Goal: Task Accomplishment & Management: Manage account settings

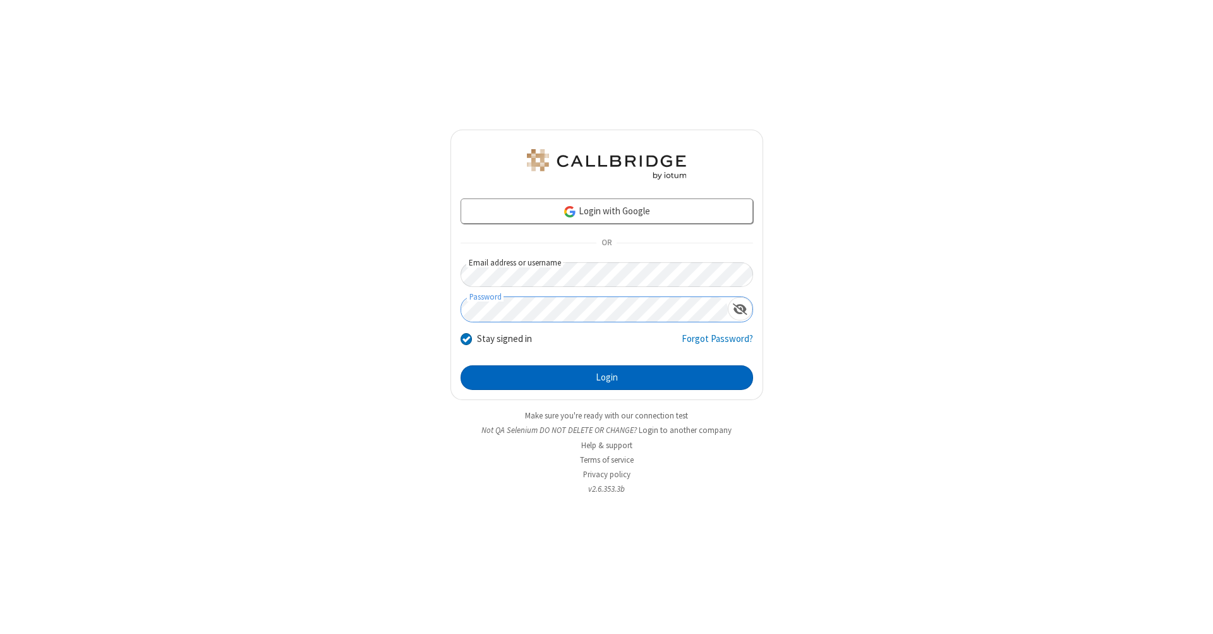
click at [607, 378] on button "Login" at bounding box center [607, 377] width 293 height 25
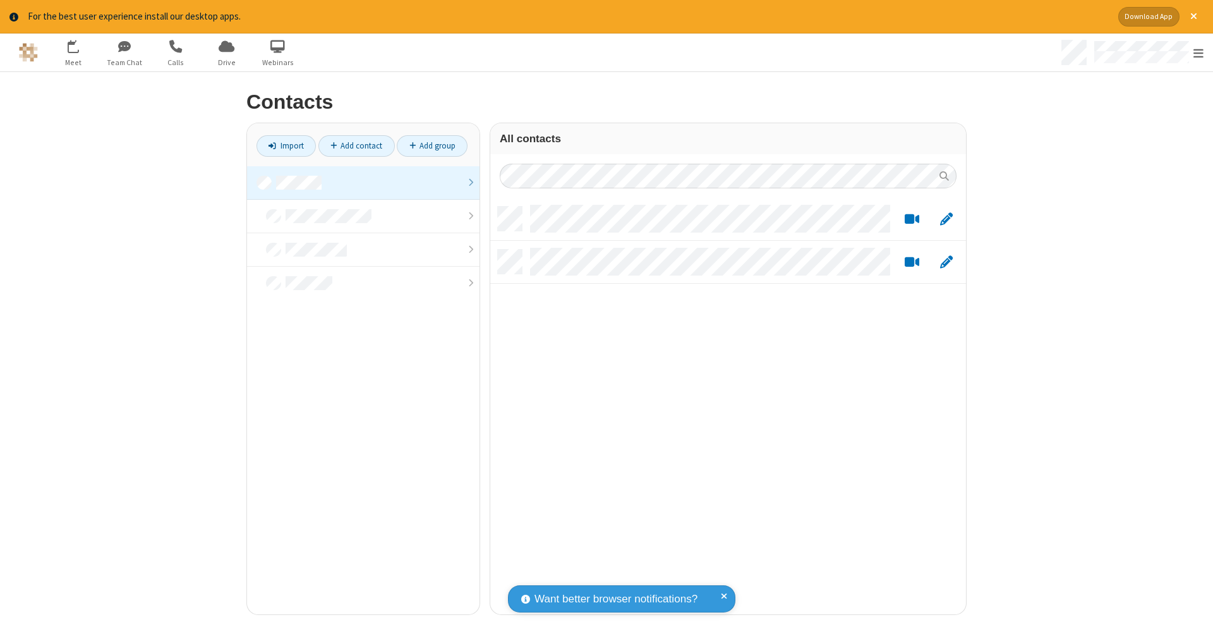
click at [363, 182] on link at bounding box center [363, 182] width 233 height 33
click at [356, 145] on link "Add contact" at bounding box center [356, 145] width 76 height 21
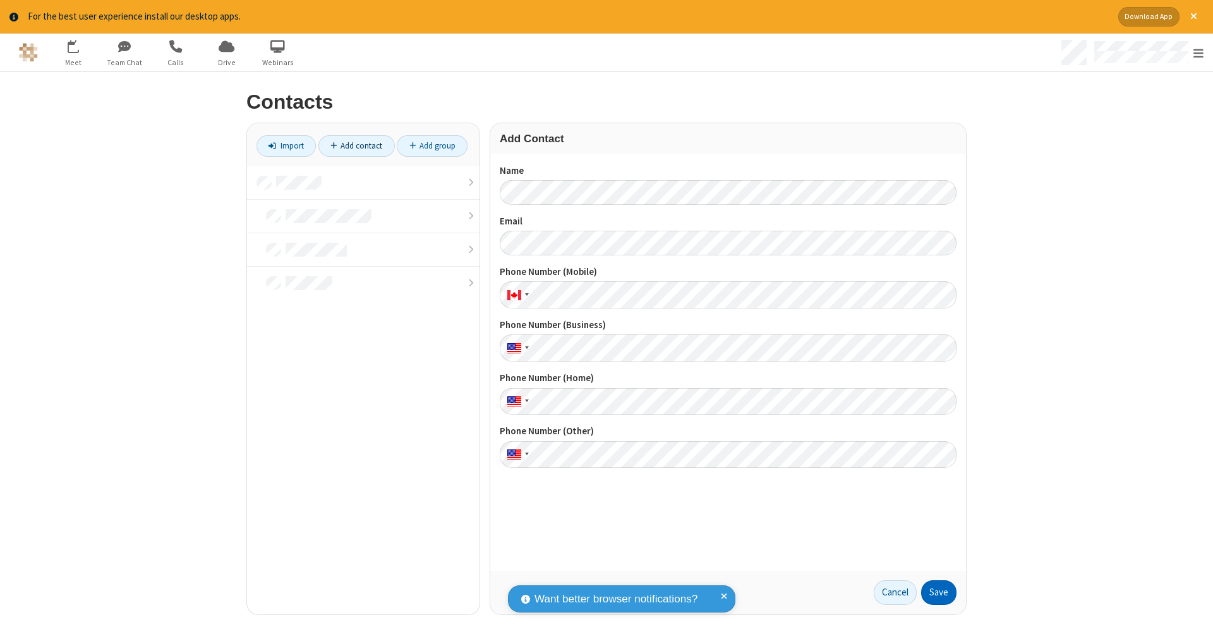
click at [939, 592] on button "Save" at bounding box center [938, 592] width 35 height 25
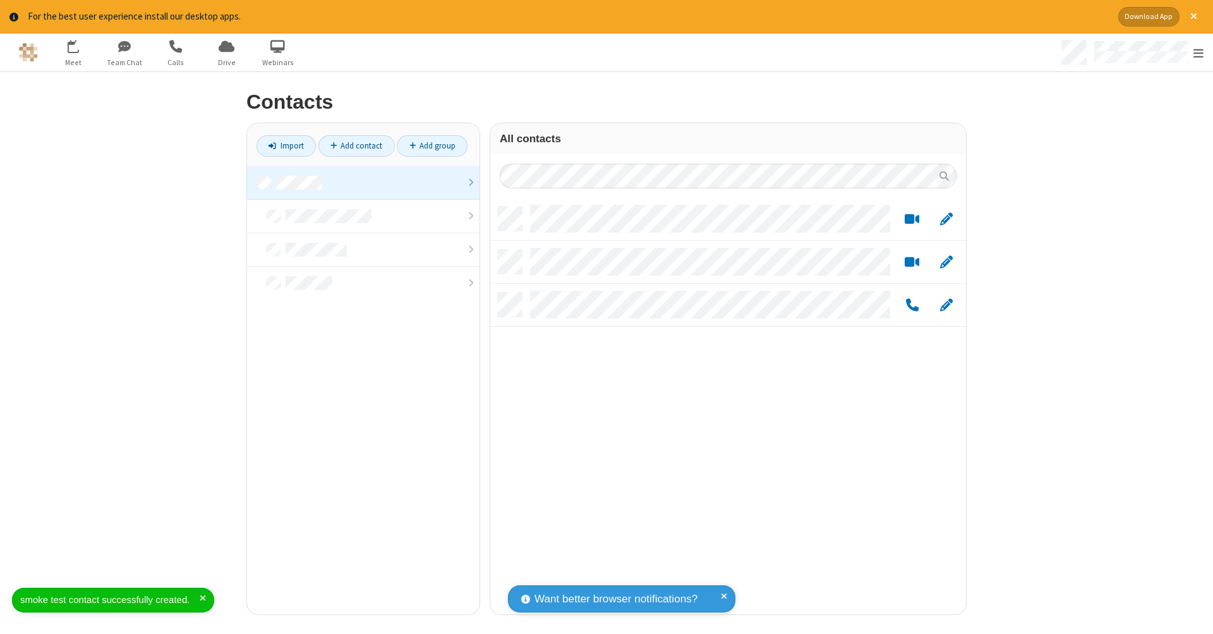
scroll to position [408, 466]
